Goal: Information Seeking & Learning: Learn about a topic

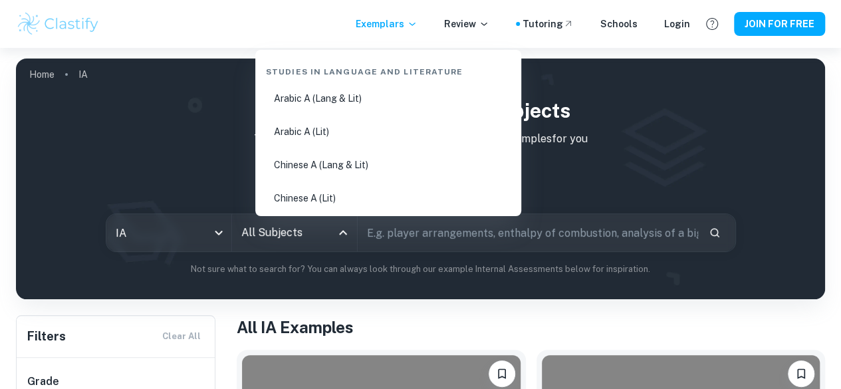
click at [633, 158] on div "IB IA examples for all subjects Type a search phrase to find the most relevant …" at bounding box center [420, 186] width 787 height 180
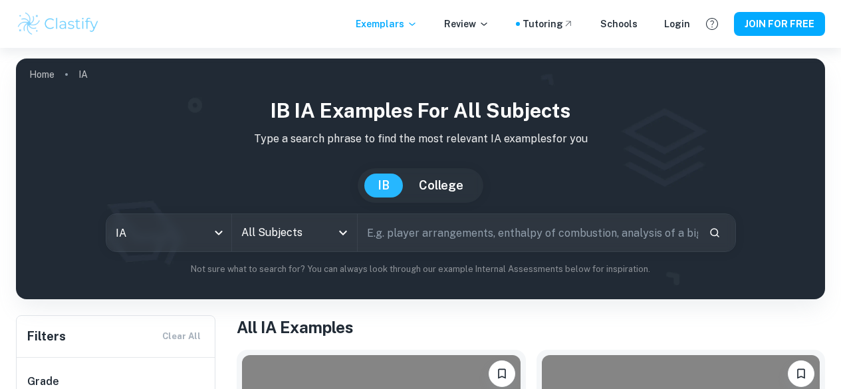
click at [288, 233] on input "All Subjects" at bounding box center [284, 232] width 93 height 25
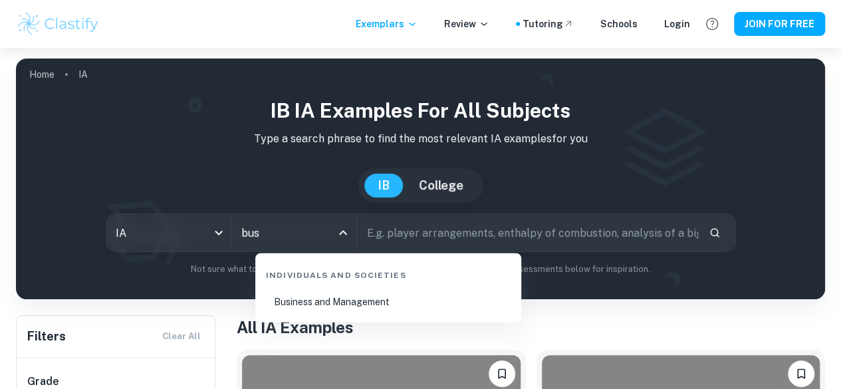
click at [341, 306] on li "Business and Management" at bounding box center [387, 301] width 255 height 31
type input "Business and Management"
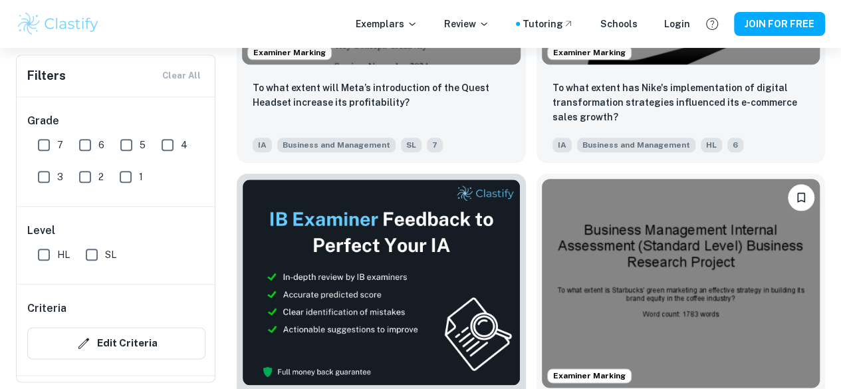
scroll to position [635, 0]
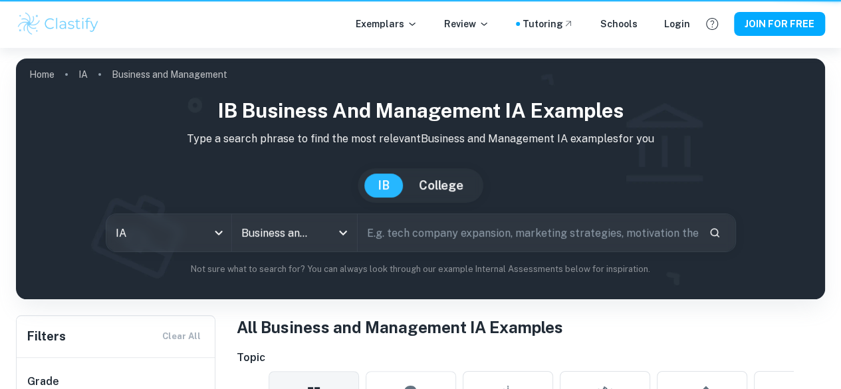
scroll to position [635, 0]
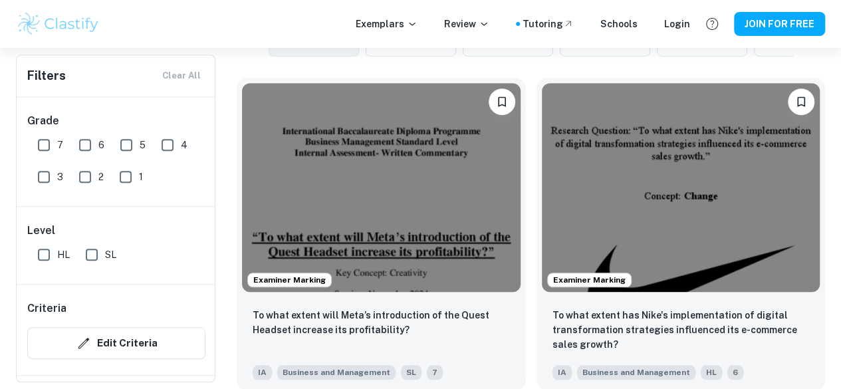
scroll to position [398, 0]
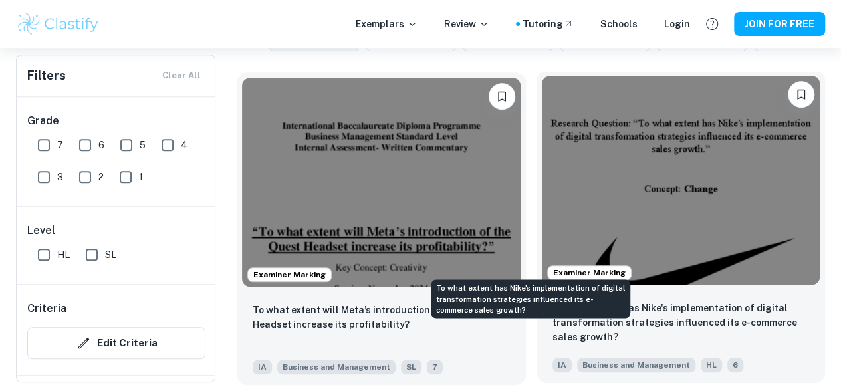
click at [577, 300] on p "To what extent has Nike's implementation of digital transformation strategies i…" at bounding box center [680, 322] width 257 height 44
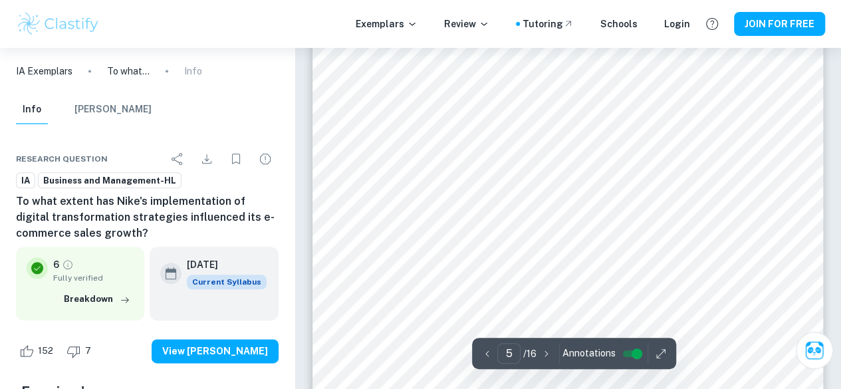
scroll to position [3131, 0]
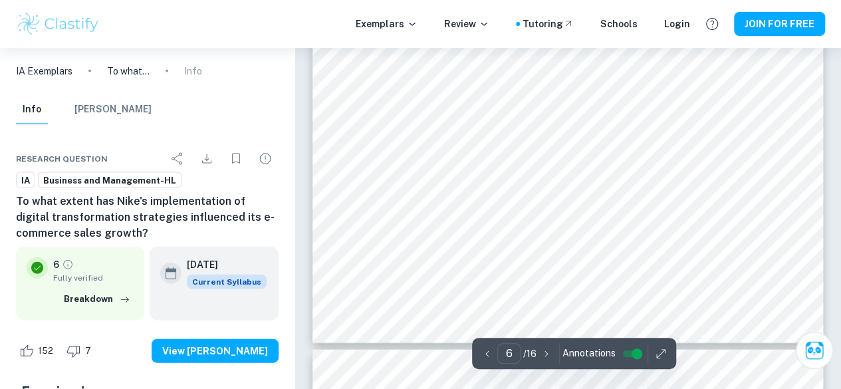
type input "7"
